Goal: Task Accomplishment & Management: Use online tool/utility

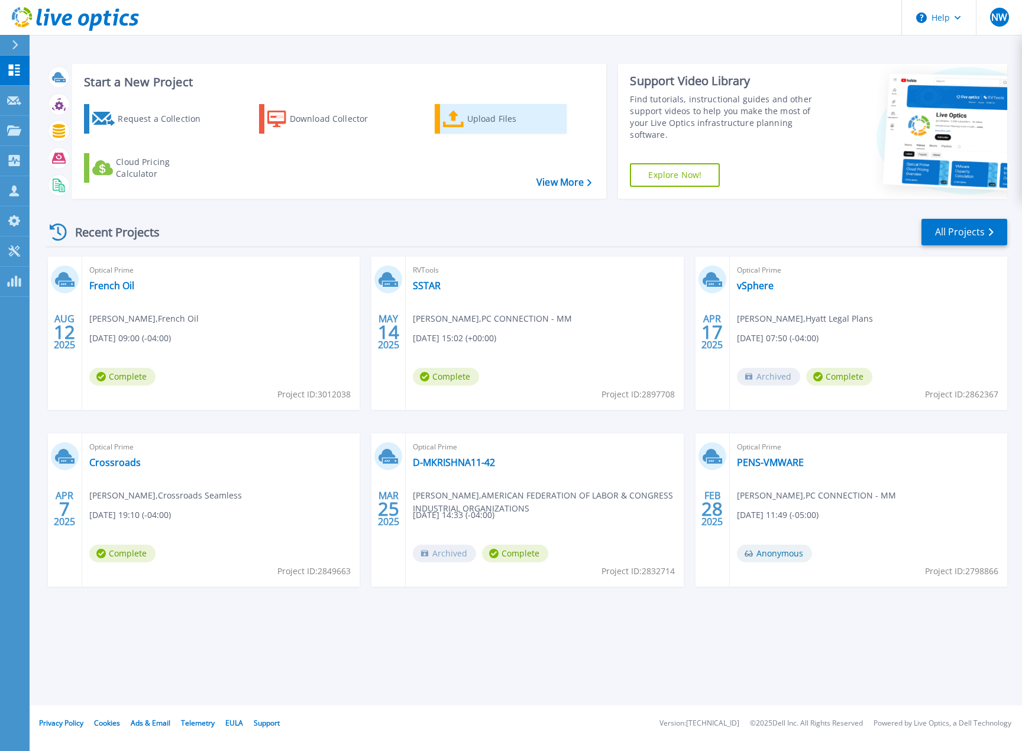
click at [482, 117] on div "Upload Files" at bounding box center [514, 119] width 95 height 24
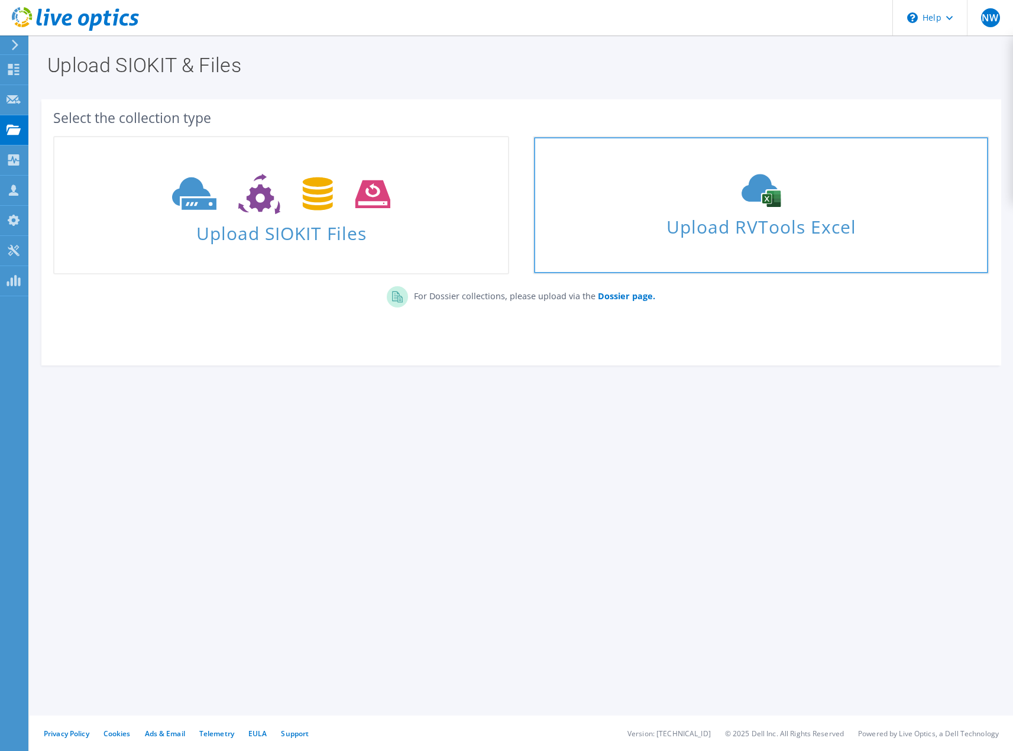
click at [769, 200] on use at bounding box center [760, 190] width 39 height 33
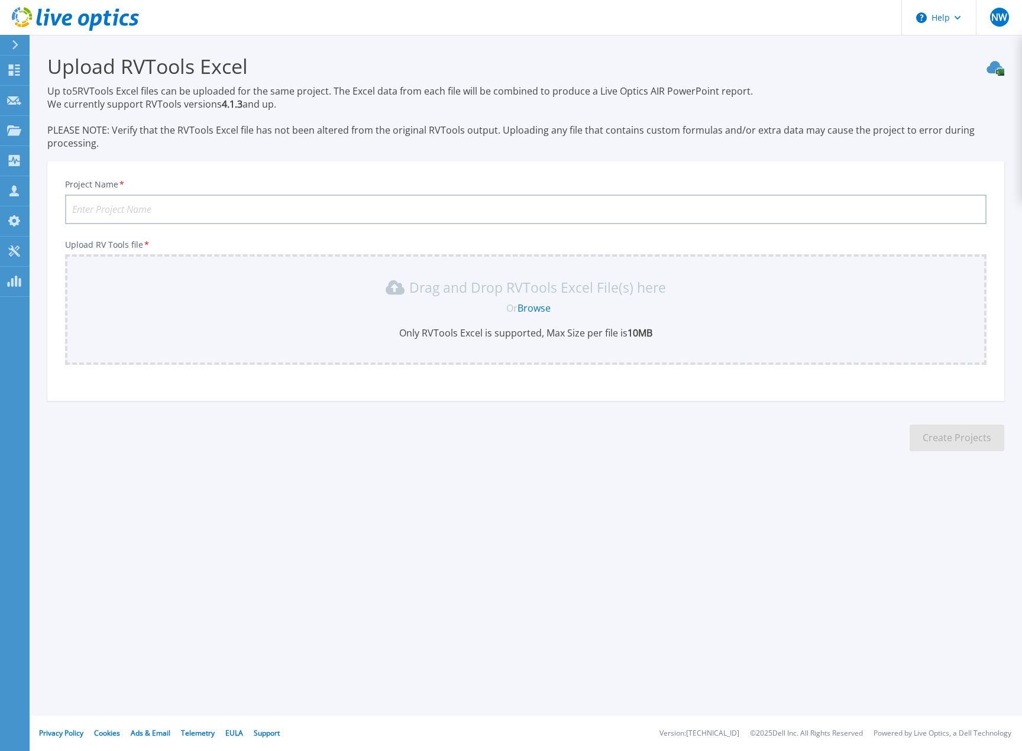
click at [533, 307] on link "Browse" at bounding box center [533, 308] width 33 height 13
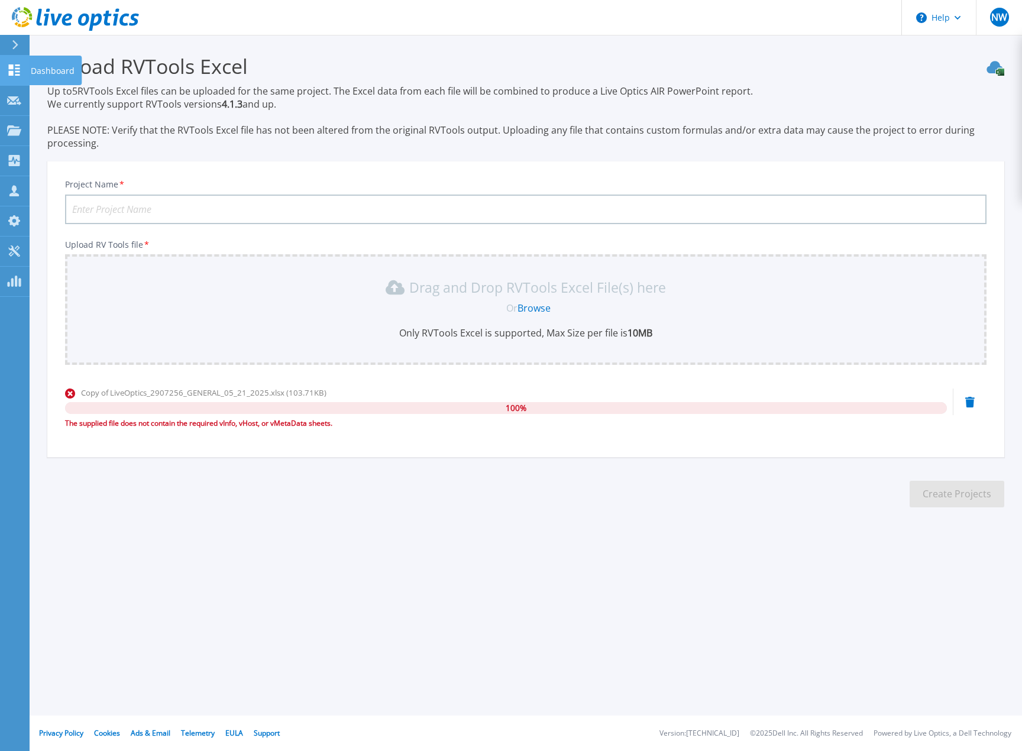
click at [18, 71] on icon at bounding box center [14, 69] width 11 height 11
